Goal: Information Seeking & Learning: Learn about a topic

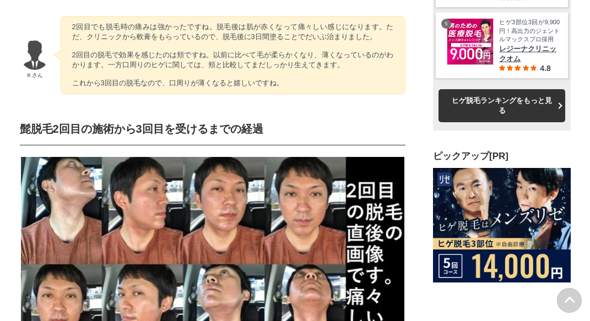
scroll to position [12805, 551]
drag, startPoint x: 286, startPoint y: 105, endPoint x: 143, endPoint y: 105, distance: 142.2
click at [143, 88] on p "2回目でも脱毛時の痛みは強かったですね。脱毛後は肌が赤くなって痛々しい感じになります。ただ、クリニックから軟膏をもらっているので、脱毛後に3日間塗ることでだい…" at bounding box center [233, 55] width 322 height 66
drag, startPoint x: 143, startPoint y: 105, endPoint x: 221, endPoint y: 122, distance: 79.5
click at [221, 88] on p "2回目でも脱毛時の痛みは強かったですね。脱毛後は肌が赤くなって痛々しい感じになります。ただ、クリニックから軟膏をもらっているので、脱毛後に3日間塗ることでだい…" at bounding box center [233, 55] width 322 height 66
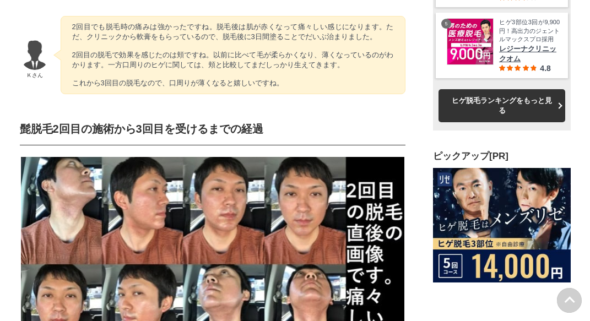
drag, startPoint x: 221, startPoint y: 122, endPoint x: 217, endPoint y: 135, distance: 13.4
click at [217, 88] on p "2回目でも脱毛時の痛みは強かったですね。脱毛後は肌が赤くなって痛々しい感じになります。ただ、クリニックから軟膏をもらっているので、脱毛後に3日間塗ることでだい…" at bounding box center [233, 55] width 322 height 66
drag, startPoint x: 201, startPoint y: 146, endPoint x: 175, endPoint y: 140, distance: 27.0
click at [175, 88] on p "2回目でも脱毛時の痛みは強かったですね。脱毛後は肌が赤くなって痛々しい感じになります。ただ、クリニックから軟膏をもらっているので、脱毛後に3日間塗ることでだい…" at bounding box center [233, 55] width 322 height 66
drag, startPoint x: 175, startPoint y: 140, endPoint x: 115, endPoint y: 144, distance: 60.2
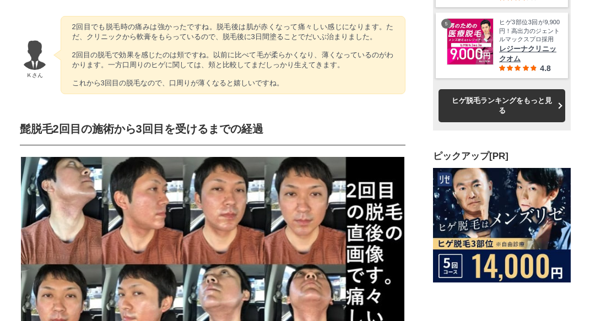
click at [115, 88] on p "2回目でも脱毛時の痛みは強かったですね。脱毛後は肌が赤くなって痛々しい感じになります。ただ、クリニックから軟膏をもらっているので、脱毛後に3日間塗ることでだい…" at bounding box center [233, 55] width 322 height 66
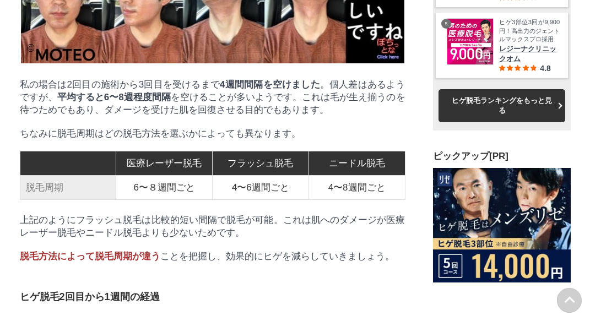
scroll to position [2204, 0]
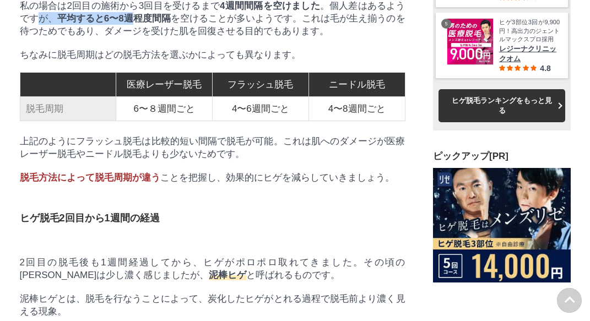
drag, startPoint x: 119, startPoint y: 124, endPoint x: 37, endPoint y: 114, distance: 82.8
click at [37, 37] on p "私の場合は2回目の施術から3回目を受けるまで 4週間間隔を空けました 。個人差はあるようですが、 平均すると6〜8週程度間隔 を空けることが多いようです。これ…" at bounding box center [213, 18] width 386 height 38
click at [214, 37] on p "私の場合は2回目の施術から3回目を受けるまで 4週間間隔を空けました 。個人差はあるようですが、 平均すると6〜8週程度間隔 を空けることが多いようです。これ…" at bounding box center [213, 18] width 386 height 38
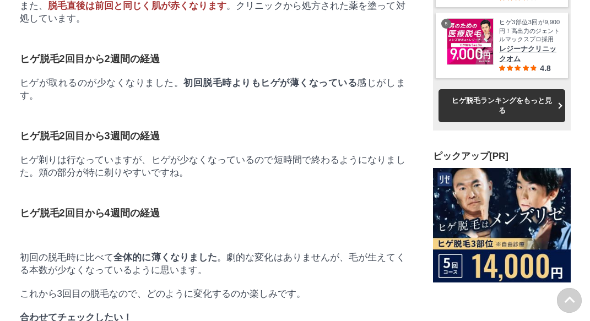
scroll to position [2755, 0]
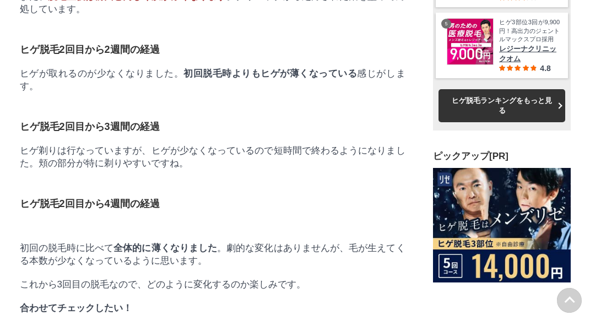
drag, startPoint x: 250, startPoint y: 83, endPoint x: 141, endPoint y: 79, distance: 109.2
drag, startPoint x: 141, startPoint y: 79, endPoint x: 242, endPoint y: 134, distance: 114.7
click at [242, 15] on p "また、 脱毛直後は前回と同じく肌が赤くなります 。クリニックから処方された薬を塗って対処しています。" at bounding box center [213, 2] width 386 height 25
drag, startPoint x: 242, startPoint y: 134, endPoint x: 164, endPoint y: 128, distance: 78.0
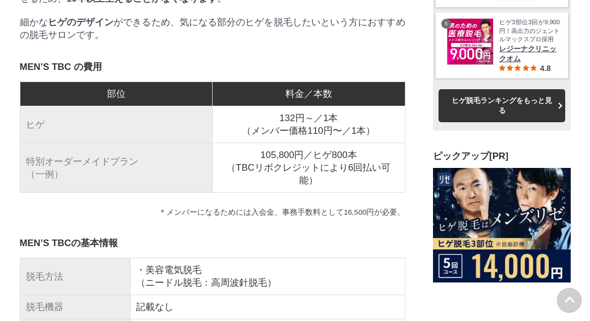
scroll to position [8268, 0]
